Goal: Task Accomplishment & Management: Use online tool/utility

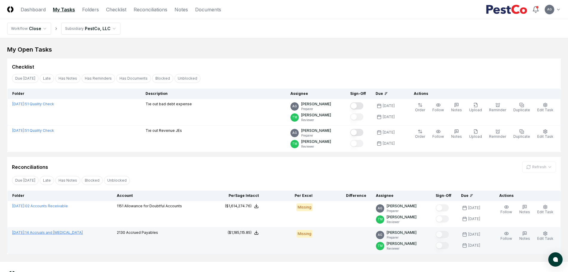
click at [45, 232] on link "[DATE] : 14 Accruals and [MEDICAL_DATA]" at bounding box center [47, 233] width 71 height 4
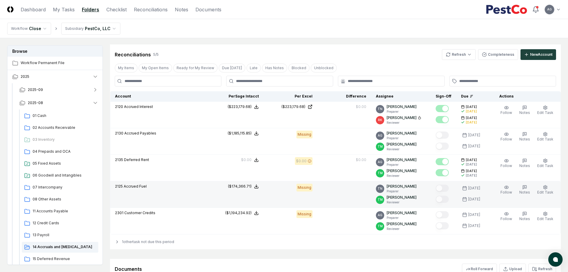
scroll to position [784, 0]
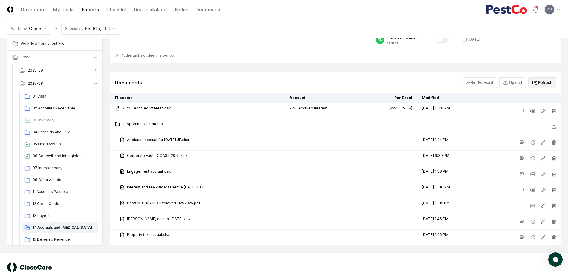
click at [546, 84] on button "Refresh" at bounding box center [542, 82] width 28 height 11
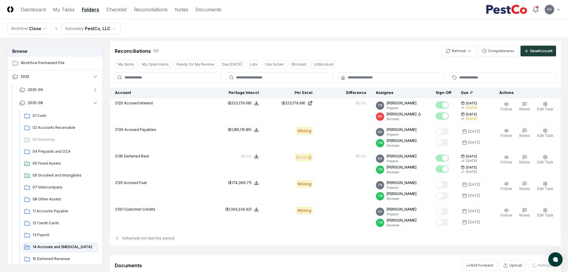
scroll to position [597, 0]
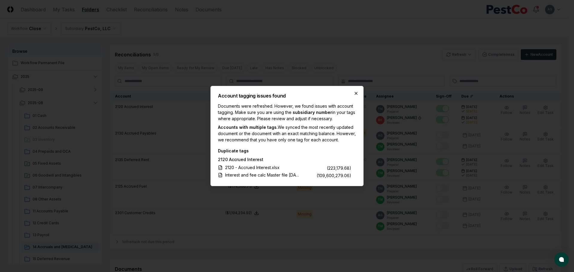
click at [355, 91] on icon "button" at bounding box center [355, 93] width 5 height 5
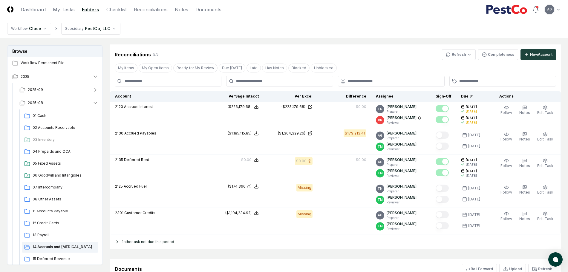
click at [118, 243] on icon at bounding box center [117, 242] width 5 height 5
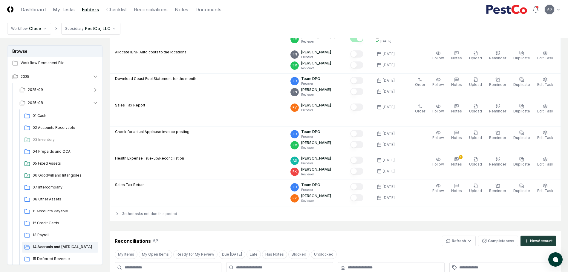
scroll to position [373, 0]
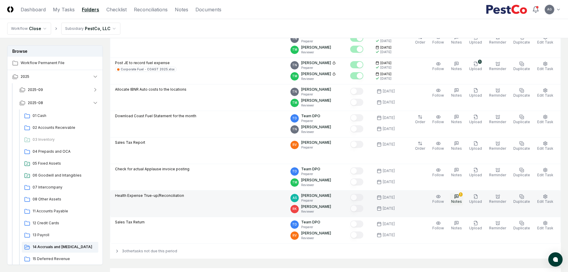
click at [462, 194] on button "1 Notes" at bounding box center [456, 199] width 13 height 13
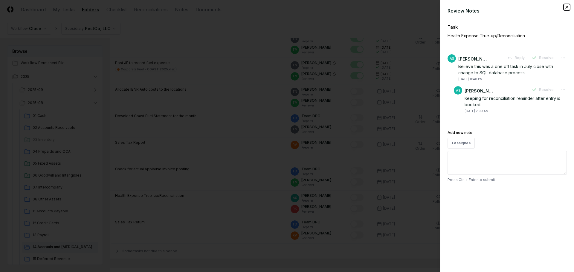
click at [567, 7] on icon "button" at bounding box center [566, 7] width 2 height 2
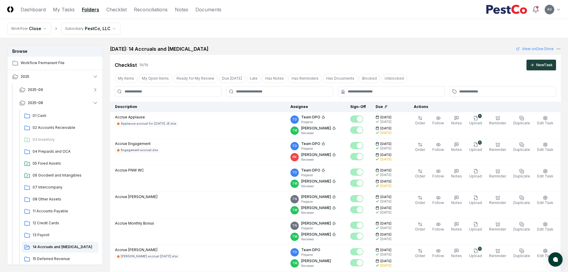
click at [282, 38] on nav "Workflow Close Subsidiary PestCo, LLC" at bounding box center [284, 28] width 568 height 19
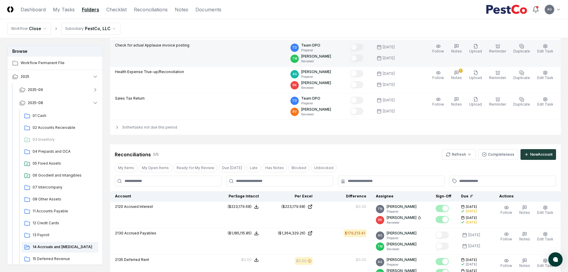
scroll to position [448, 0]
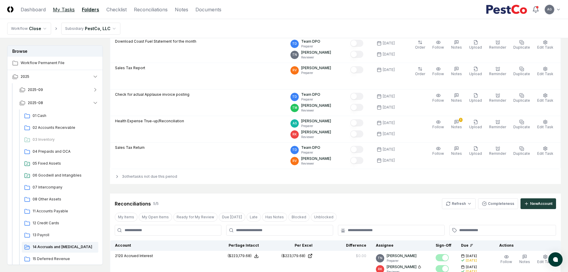
click at [58, 10] on link "My Tasks" at bounding box center [64, 9] width 22 height 7
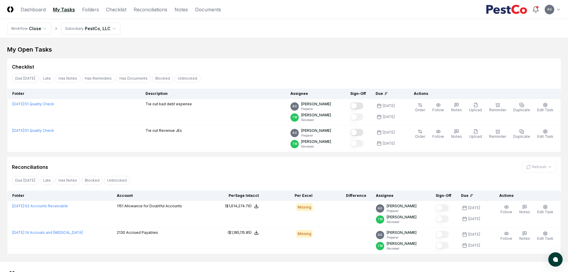
click at [257, 168] on div "Reconciliations Refresh" at bounding box center [284, 167] width 544 height 11
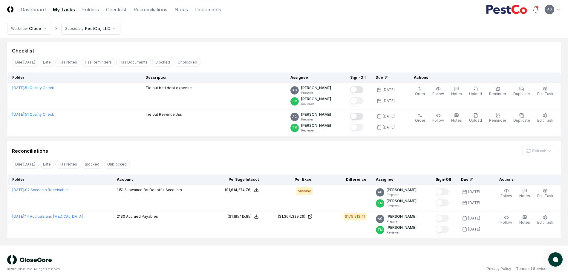
scroll to position [25, 0]
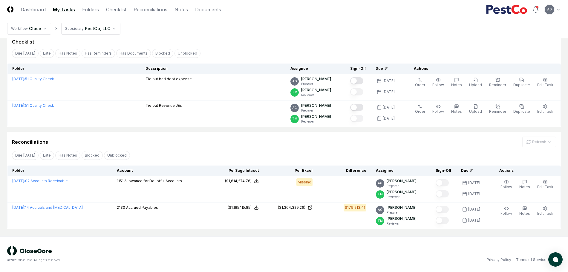
click at [256, 148] on div "Reconciliations Refresh Due [DATE] Late Has Notes Blocked Unblocked Clear Filte…" at bounding box center [284, 180] width 554 height 97
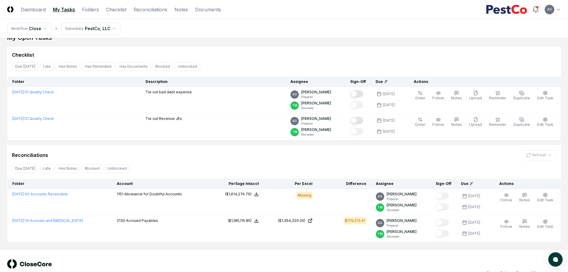
scroll to position [0, 0]
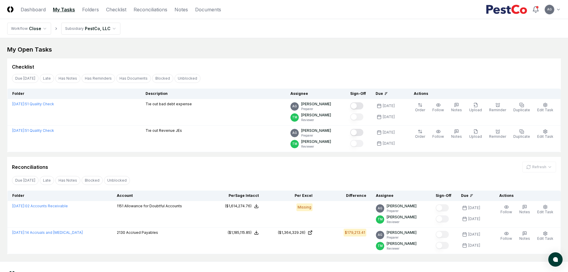
click at [267, 60] on div "Checklist" at bounding box center [284, 65] width 554 height 12
click at [119, 6] on link "Checklist" at bounding box center [116, 9] width 20 height 7
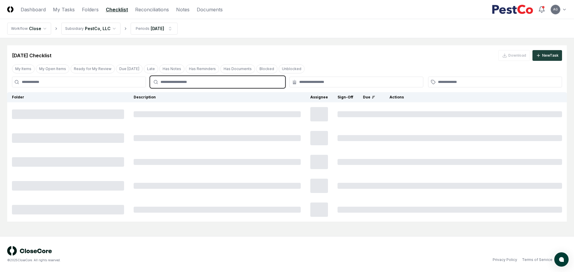
click at [221, 84] on input "text" at bounding box center [220, 81] width 120 height 5
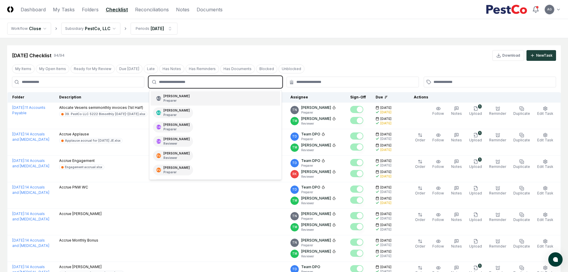
click at [253, 84] on input "text" at bounding box center [218, 81] width 119 height 5
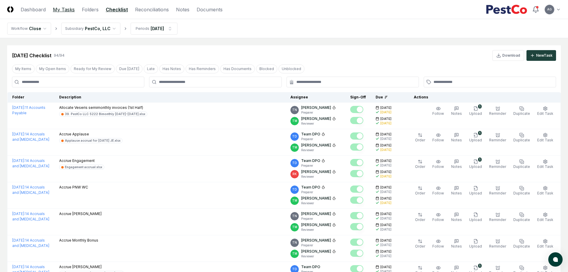
click at [62, 9] on link "My Tasks" at bounding box center [64, 9] width 22 height 7
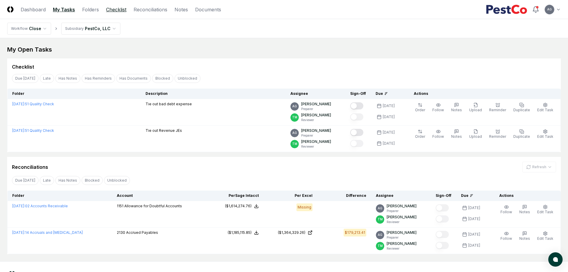
click at [123, 10] on link "Checklist" at bounding box center [116, 9] width 20 height 7
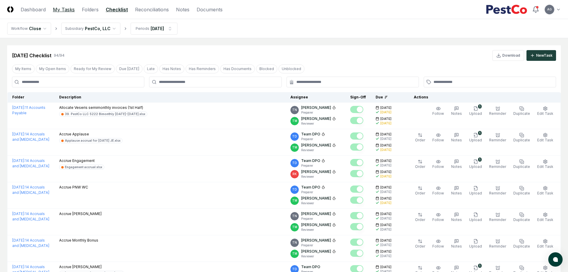
click at [60, 9] on link "My Tasks" at bounding box center [64, 9] width 22 height 7
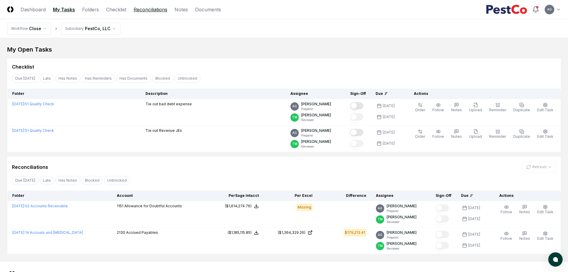
click at [142, 10] on link "Reconciliations" at bounding box center [151, 9] width 34 height 7
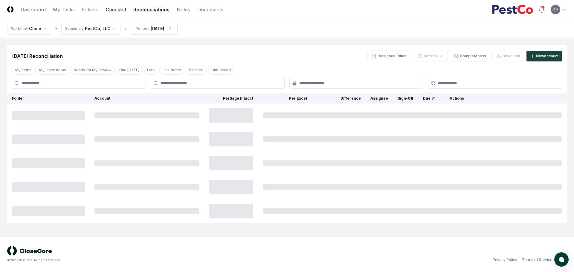
click at [113, 10] on link "Checklist" at bounding box center [116, 9] width 20 height 7
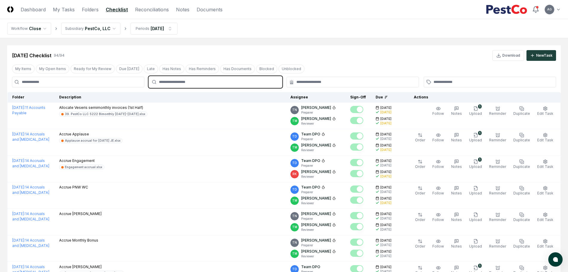
click at [184, 83] on input "text" at bounding box center [218, 81] width 119 height 5
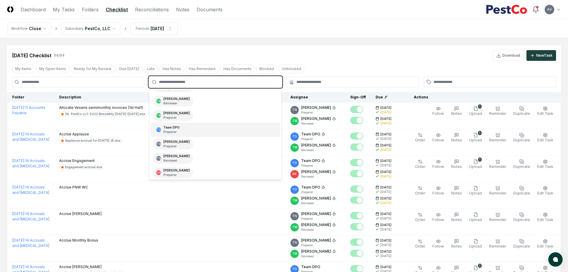
click at [191, 129] on div "TD Team DPO Preparer" at bounding box center [215, 130] width 129 height 14
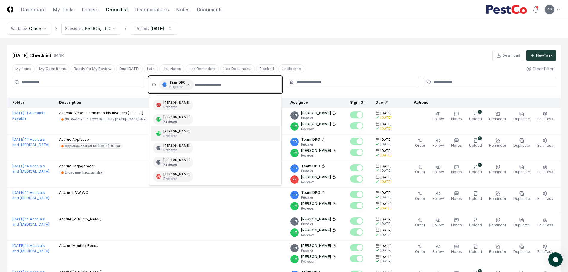
scroll to position [99, 0]
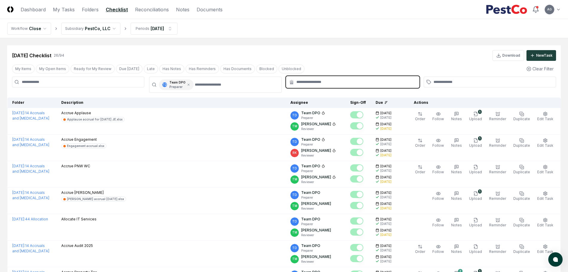
click at [321, 80] on input "text" at bounding box center [355, 81] width 119 height 5
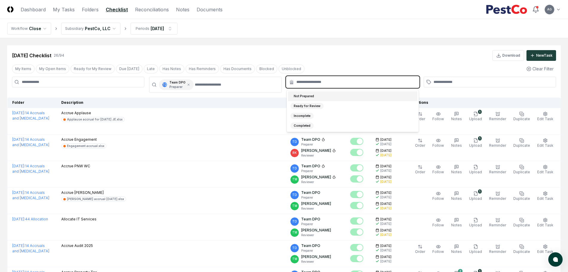
click at [322, 97] on div "Not Prepared" at bounding box center [352, 96] width 129 height 10
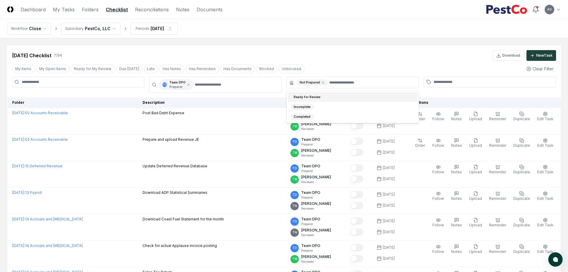
click at [324, 49] on div "[DATE] Checklist 7 / 94 Download New Task" at bounding box center [284, 53] width 554 height 16
click at [322, 32] on nav "Workflow Close Subsidiary PestCo, LLC Periods [DATE]" at bounding box center [284, 28] width 568 height 19
click at [188, 85] on icon at bounding box center [189, 85] width 2 height 2
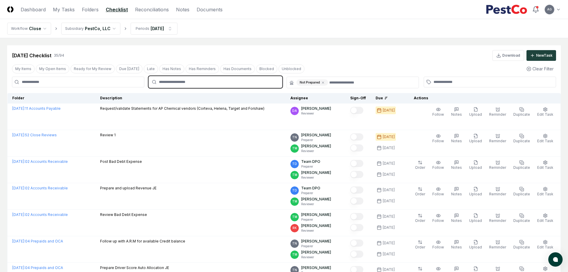
click at [178, 84] on input "text" at bounding box center [218, 81] width 119 height 5
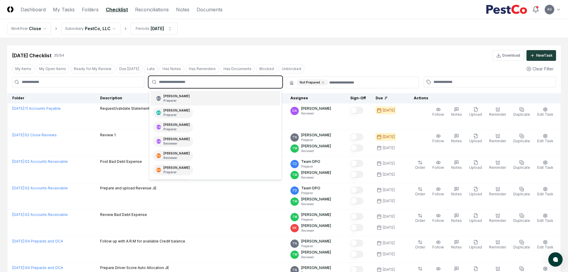
click at [190, 101] on p "Preparer" at bounding box center [176, 101] width 26 height 4
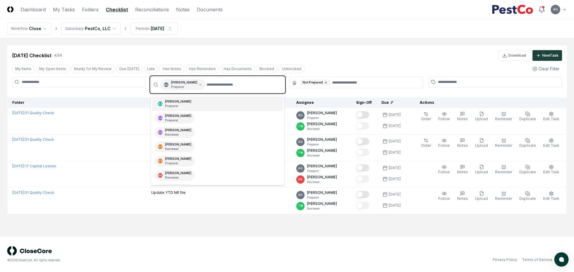
click at [325, 81] on icon at bounding box center [326, 83] width 4 height 4
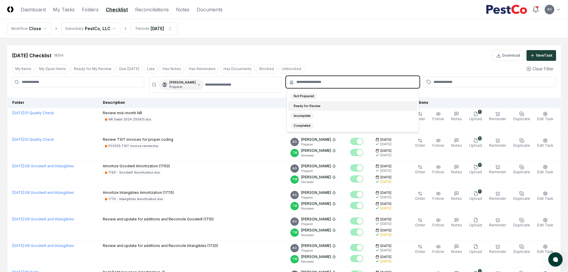
click at [325, 81] on input "text" at bounding box center [355, 81] width 119 height 5
click at [320, 112] on div "Incomplete" at bounding box center [352, 116] width 129 height 10
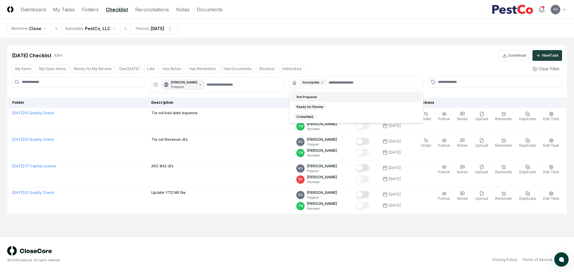
click at [334, 53] on div "[DATE] Checklist 4 / 94 Download New Task" at bounding box center [287, 55] width 550 height 11
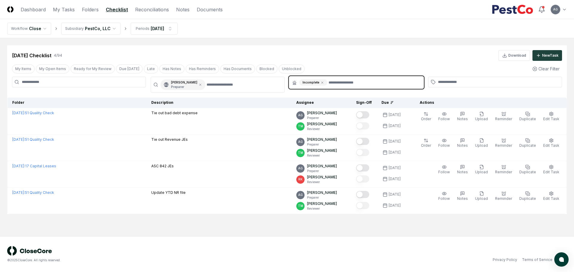
click at [333, 79] on input "text" at bounding box center [373, 82] width 91 height 6
click at [320, 83] on icon at bounding box center [322, 83] width 4 height 4
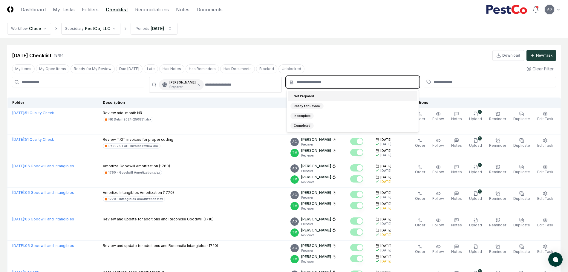
click at [320, 83] on input "text" at bounding box center [355, 81] width 119 height 5
click at [320, 106] on div "Ready for Review" at bounding box center [306, 106] width 33 height 6
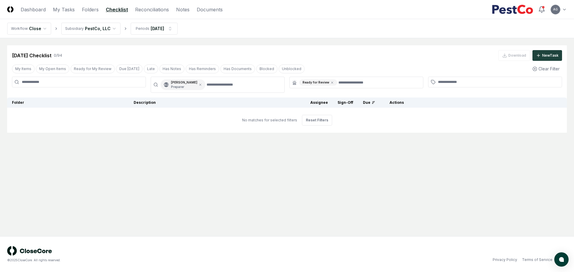
click at [332, 54] on div "[DATE] Checklist 0 / 94 Download New Task" at bounding box center [287, 55] width 550 height 11
click at [330, 82] on icon at bounding box center [332, 83] width 4 height 4
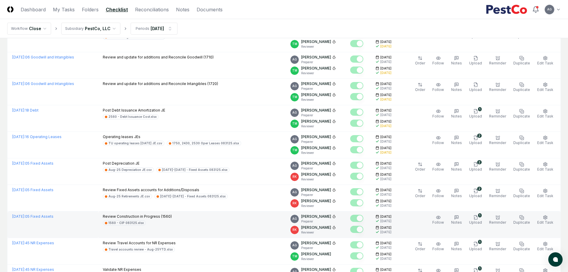
scroll to position [149, 0]
